Goal: Communication & Community: Participate in discussion

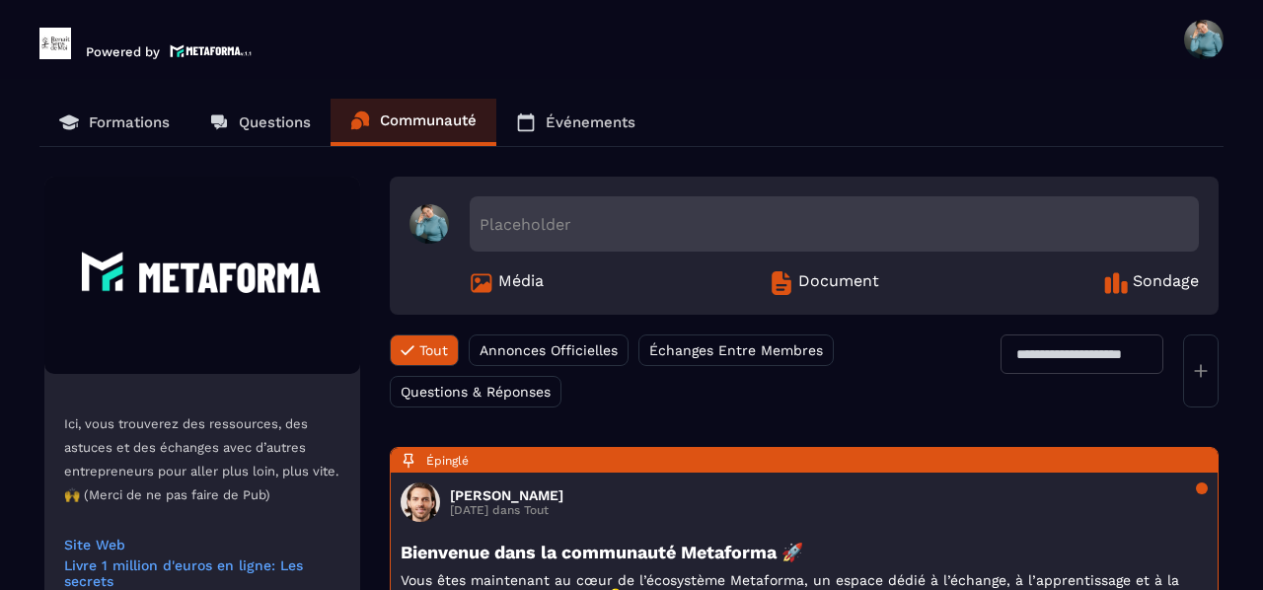
click at [1254, 536] on section "Formations Questions Communauté Événements Ici, vous trouverez des ressources, …" at bounding box center [631, 358] width 1263 height 558
click at [1253, 366] on section "Formations Questions Communauté Événements Ici, vous trouverez des ressources, …" at bounding box center [631, 358] width 1263 height 558
click at [586, 234] on div "Placeholder" at bounding box center [834, 223] width 729 height 55
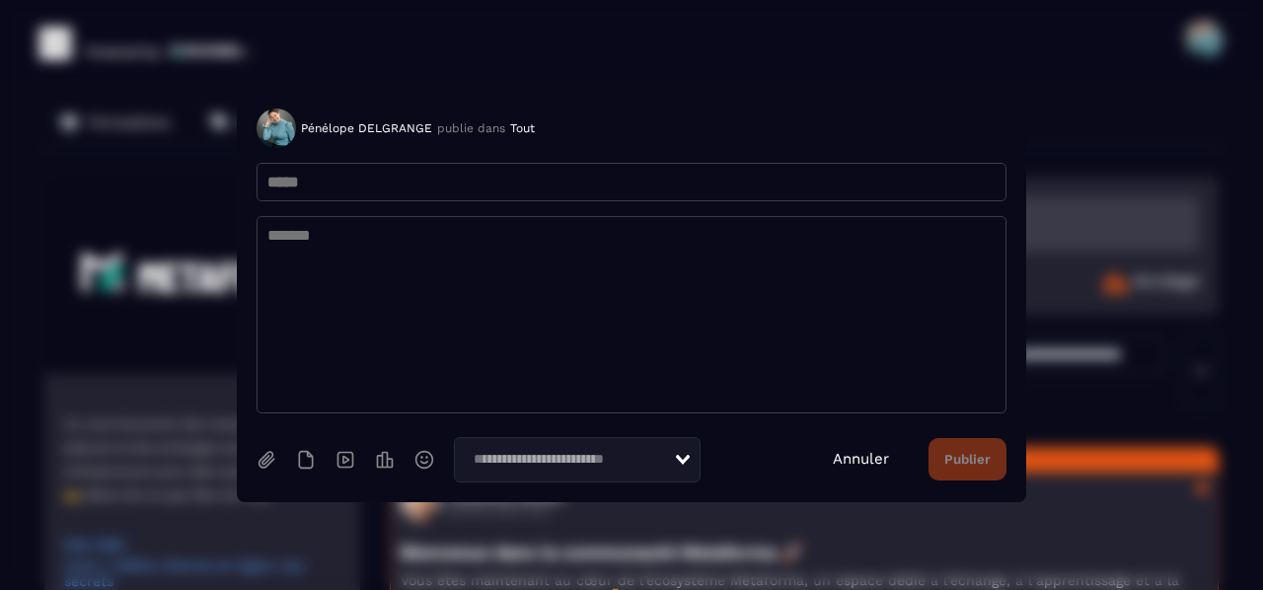
click at [862, 121] on div "[PERSON_NAME] publie dans Tout" at bounding box center [631, 128] width 750 height 39
click at [864, 458] on link "Annuler" at bounding box center [861, 459] width 56 height 18
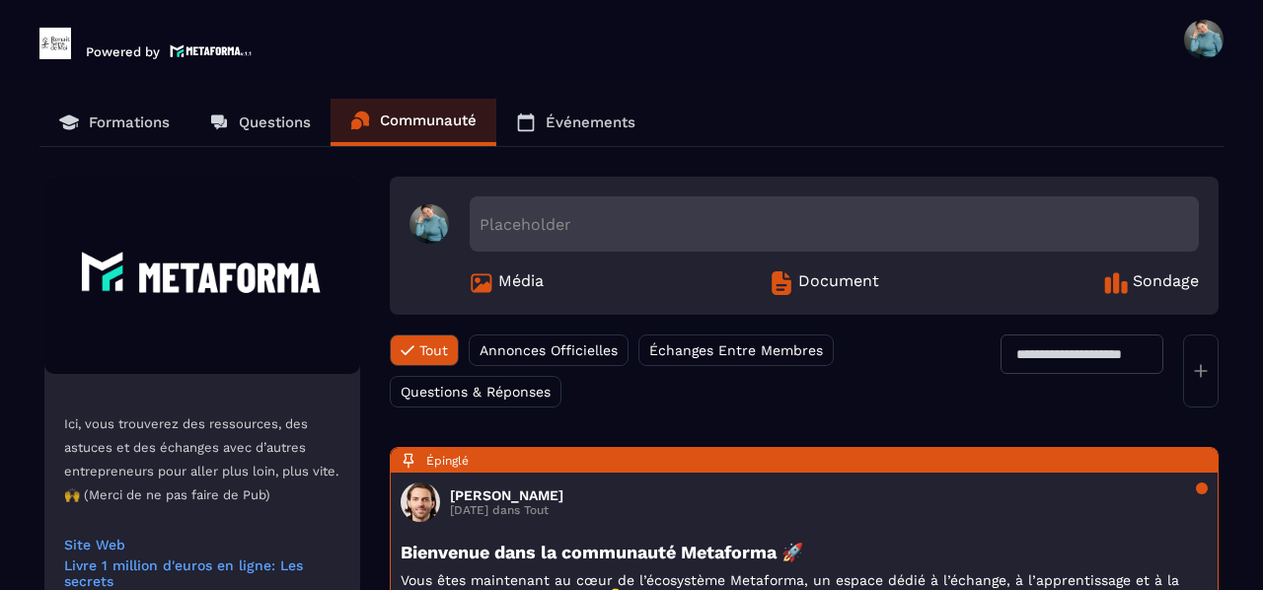
click at [732, 348] on span "Échanges Entre Membres" at bounding box center [736, 350] width 174 height 16
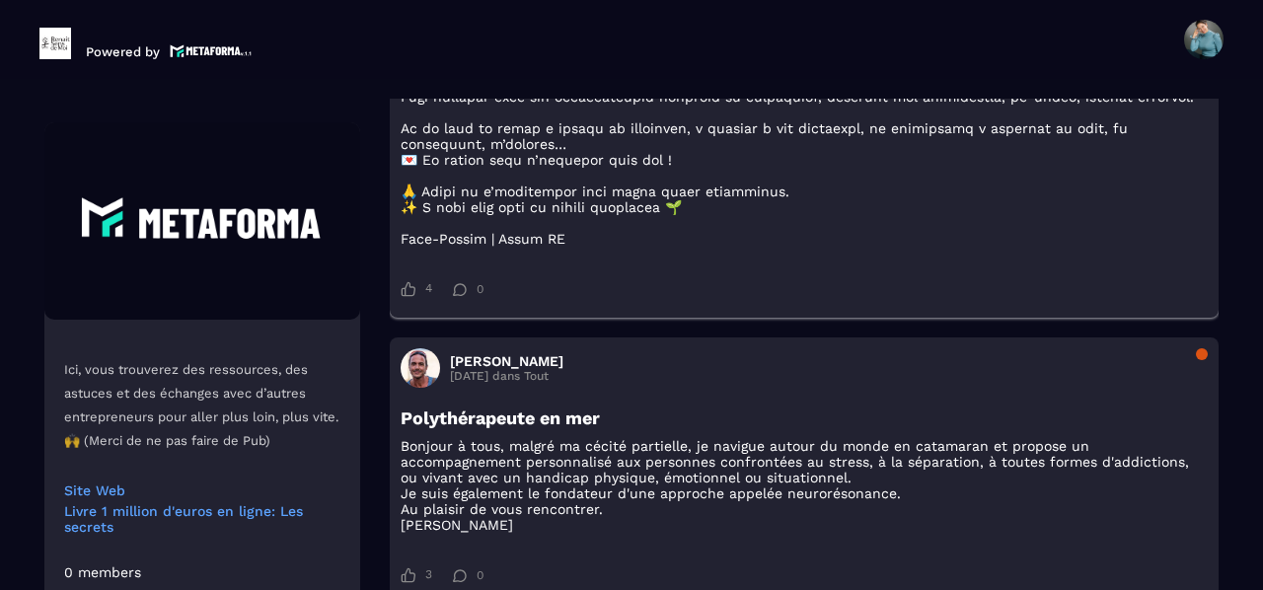
scroll to position [2091, 0]
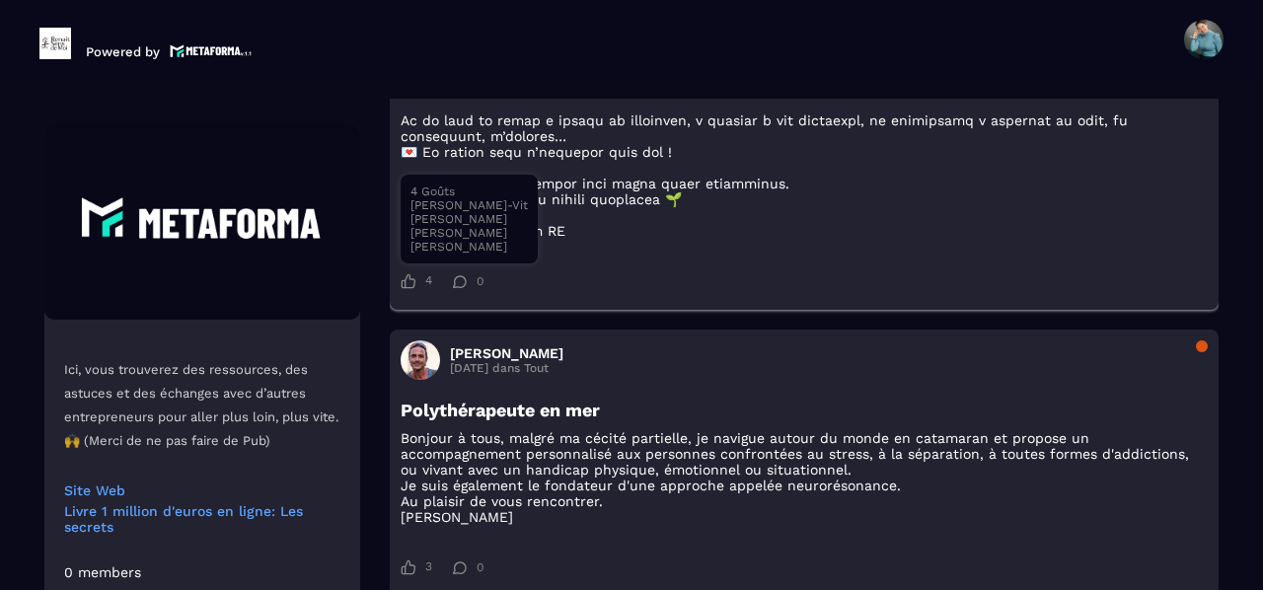
click at [400, 289] on icon at bounding box center [407, 281] width 15 height 16
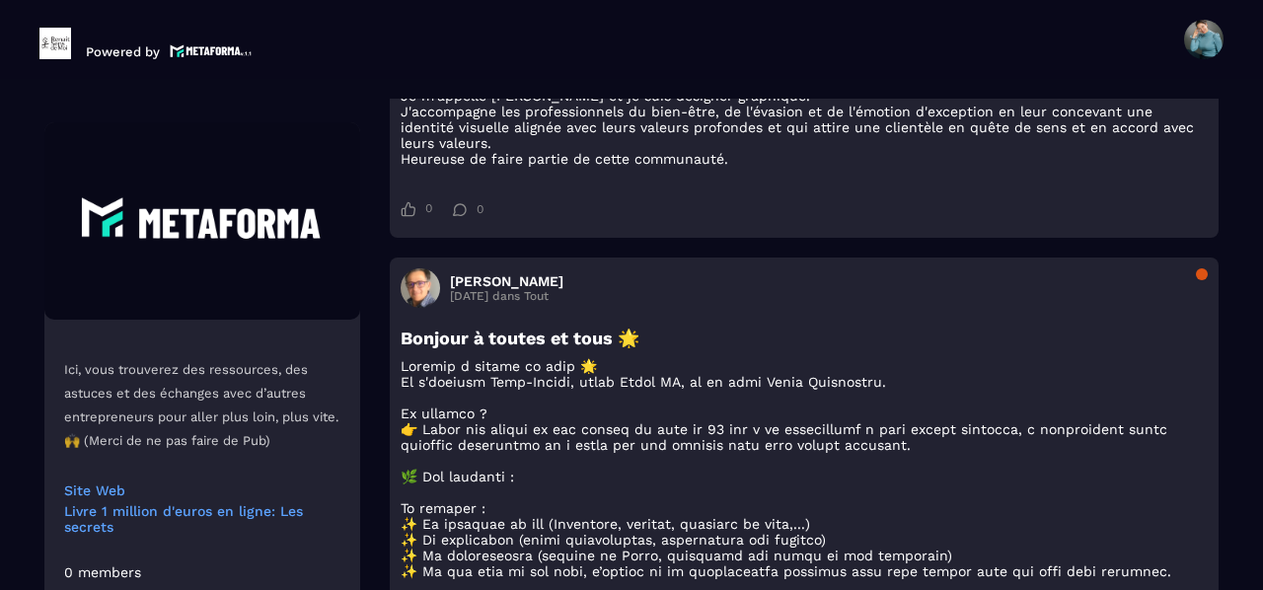
scroll to position [1263, 0]
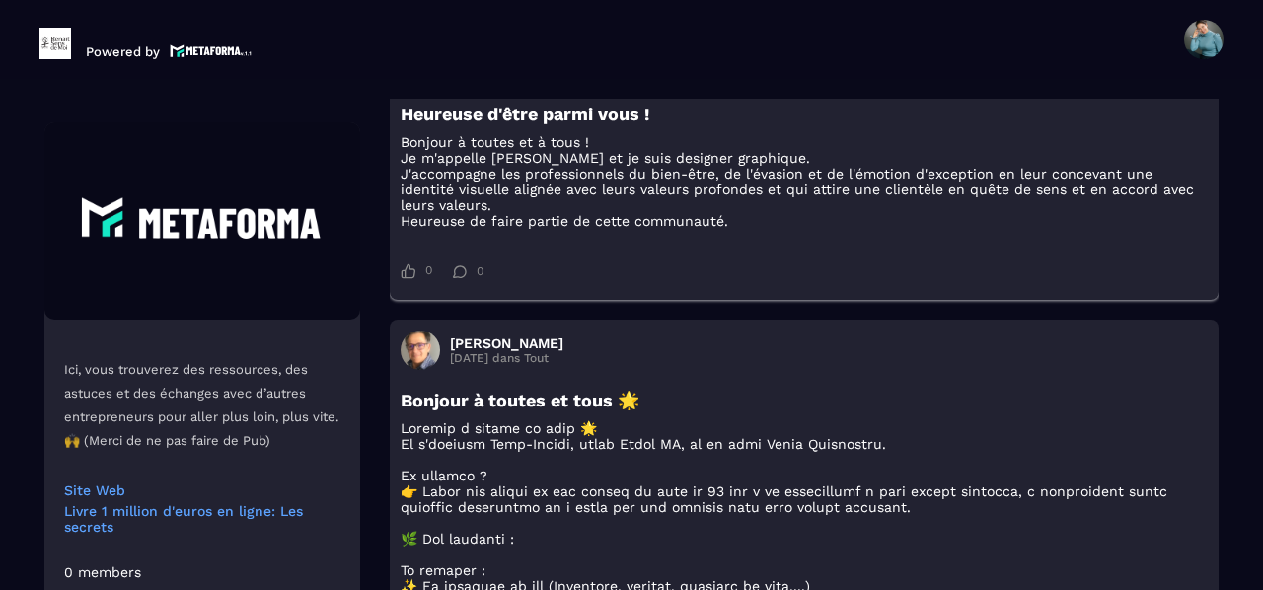
click at [1194, 119] on div "[PERSON_NAME] RISED [DATE] dans Tout Heureuse d'être parmi vous ! Bonjour à tou…" at bounding box center [804, 167] width 829 height 266
click at [1253, 88] on section "Formations Questions Communauté Événements Ici, vous trouverez des ressources, …" at bounding box center [631, 358] width 1263 height 558
click at [1256, 67] on header "Powered by [PERSON_NAME] [EMAIL_ADDRESS][DOMAIN_NAME] Formations Questions Comm…" at bounding box center [631, 39] width 1263 height 79
click at [1251, 112] on section "Formations Questions Communauté Événements Ici, vous trouverez des ressources, …" at bounding box center [631, 358] width 1263 height 558
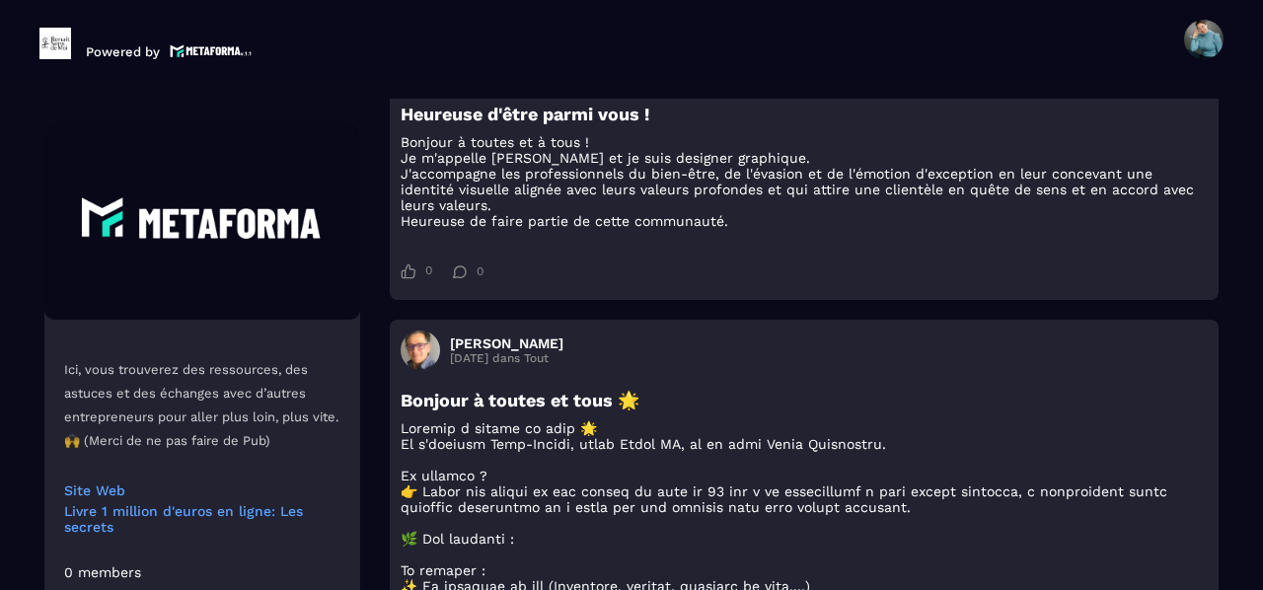
click at [1251, 112] on section "Formations Questions Communauté Événements Ici, vous trouverez des ressources, …" at bounding box center [631, 358] width 1263 height 558
click at [1261, 91] on section "Formations Questions Communauté Événements Ici, vous trouverez des ressources, …" at bounding box center [631, 358] width 1263 height 558
drag, startPoint x: 1261, startPoint y: 91, endPoint x: 1262, endPoint y: 60, distance: 30.6
click at [1262, 60] on main "Powered by [PERSON_NAME] [EMAIL_ADDRESS][DOMAIN_NAME] Formations Questions Comm…" at bounding box center [631, 295] width 1263 height 590
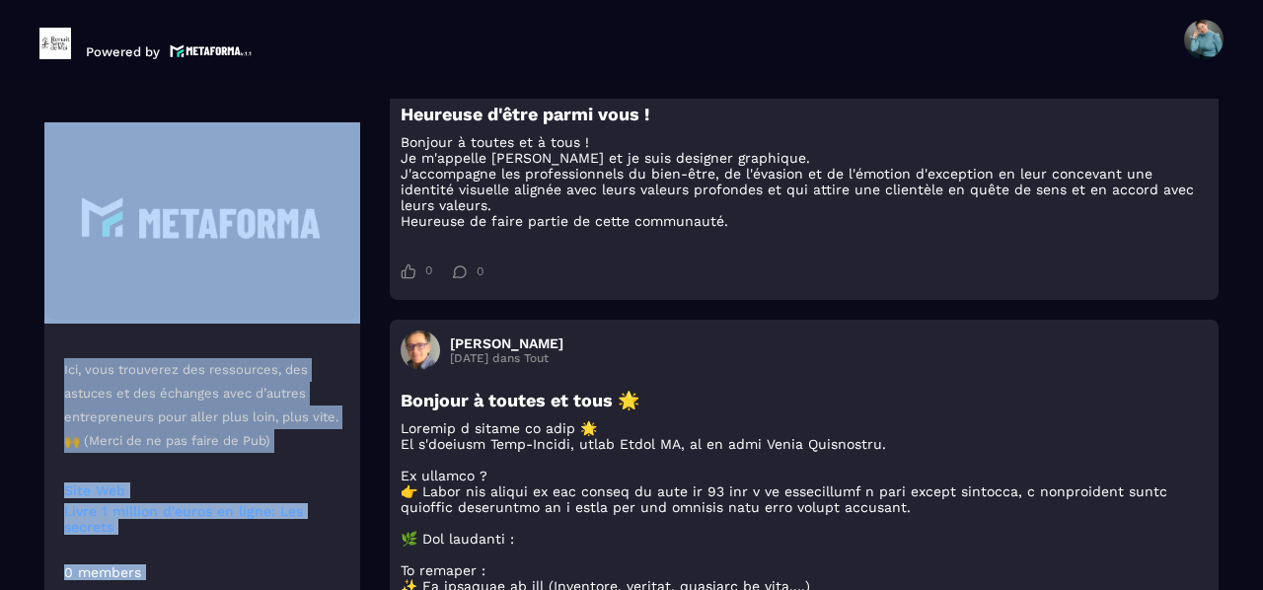
click at [943, 43] on header "Powered by [PERSON_NAME] [EMAIL_ADDRESS][DOMAIN_NAME] Formations Questions Comm…" at bounding box center [631, 39] width 1263 height 79
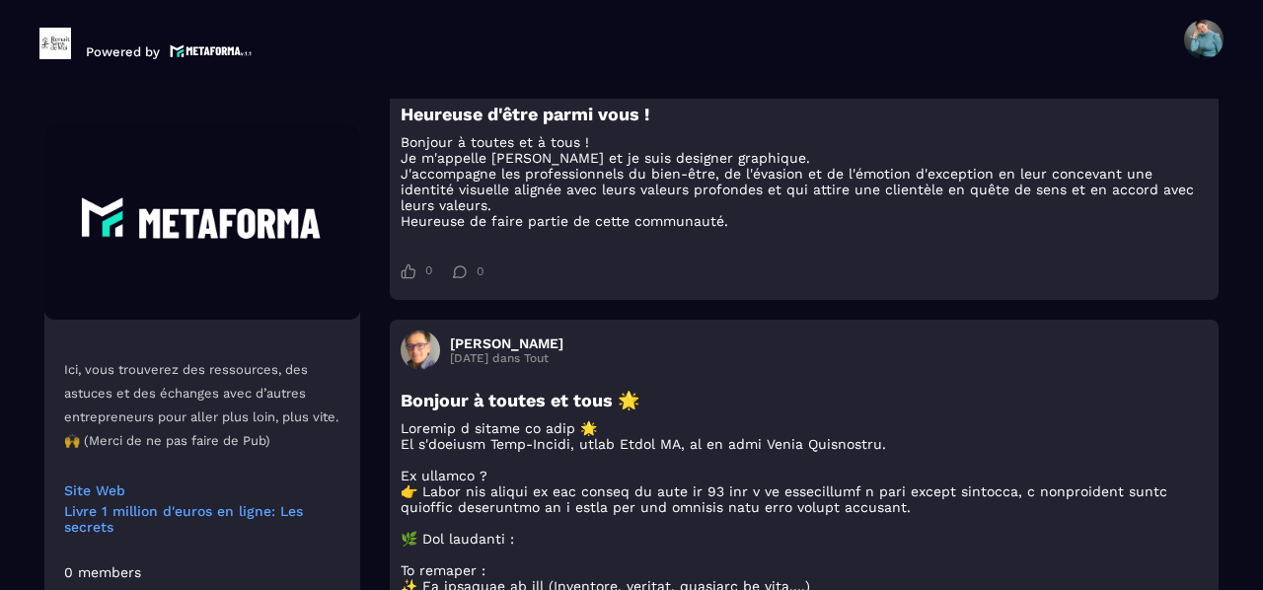
click at [943, 43] on header "Powered by [PERSON_NAME] [EMAIL_ADDRESS][DOMAIN_NAME] Formations Questions Comm…" at bounding box center [631, 39] width 1263 height 79
